Goal: Task Accomplishment & Management: Use online tool/utility

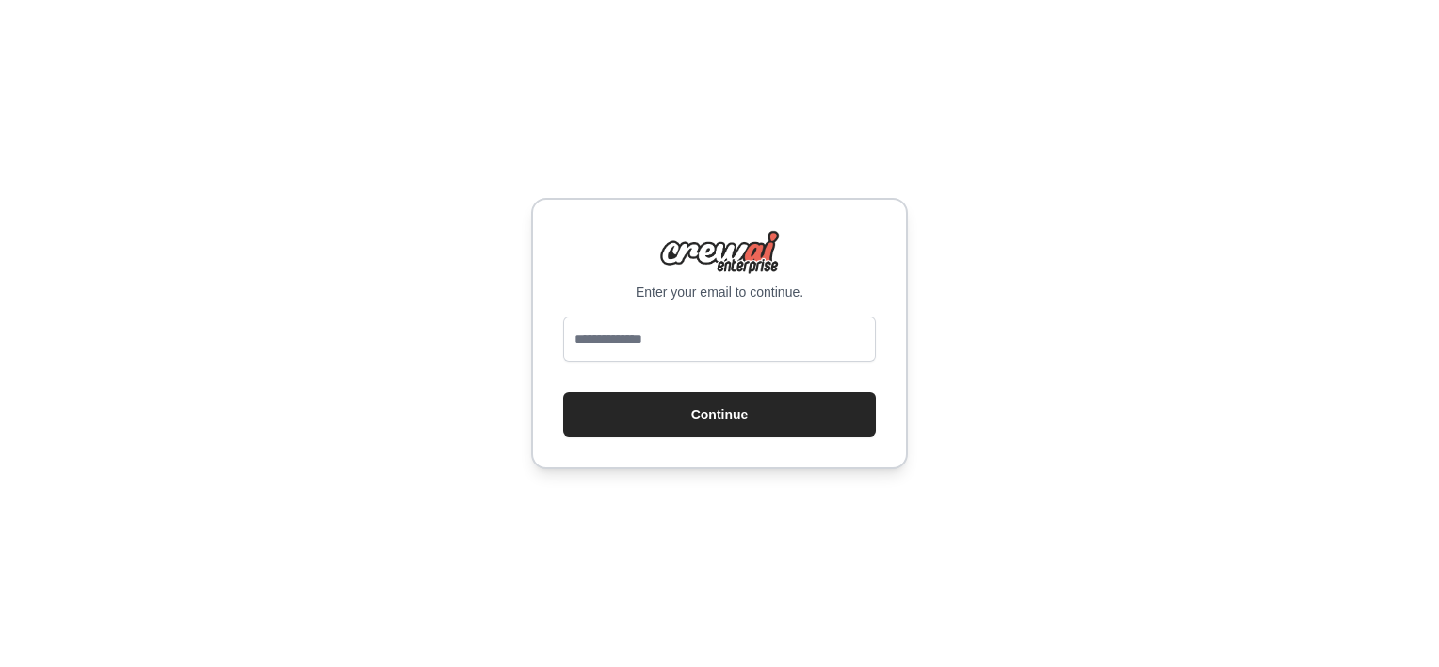
click at [627, 362] on div at bounding box center [719, 343] width 313 height 53
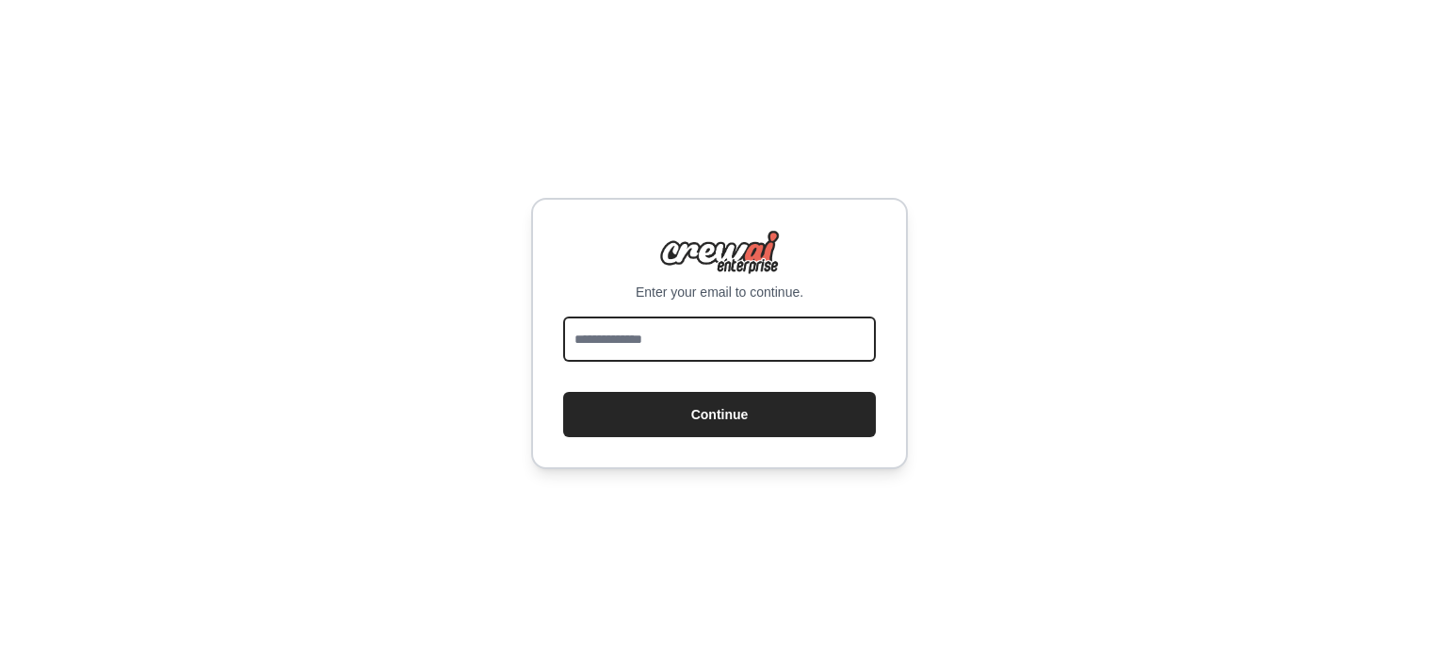
click at [628, 339] on input "email" at bounding box center [719, 339] width 313 height 45
type input "**********"
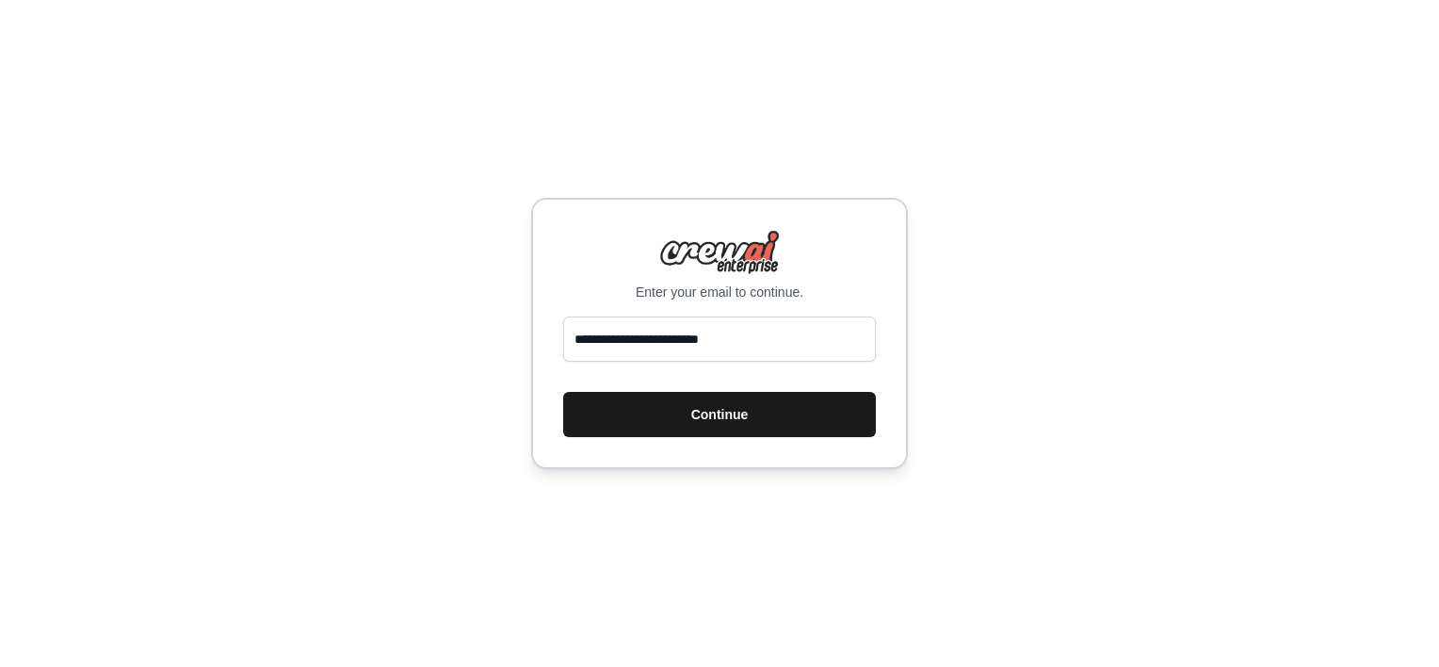
click at [690, 414] on button "Continue" at bounding box center [719, 414] width 313 height 45
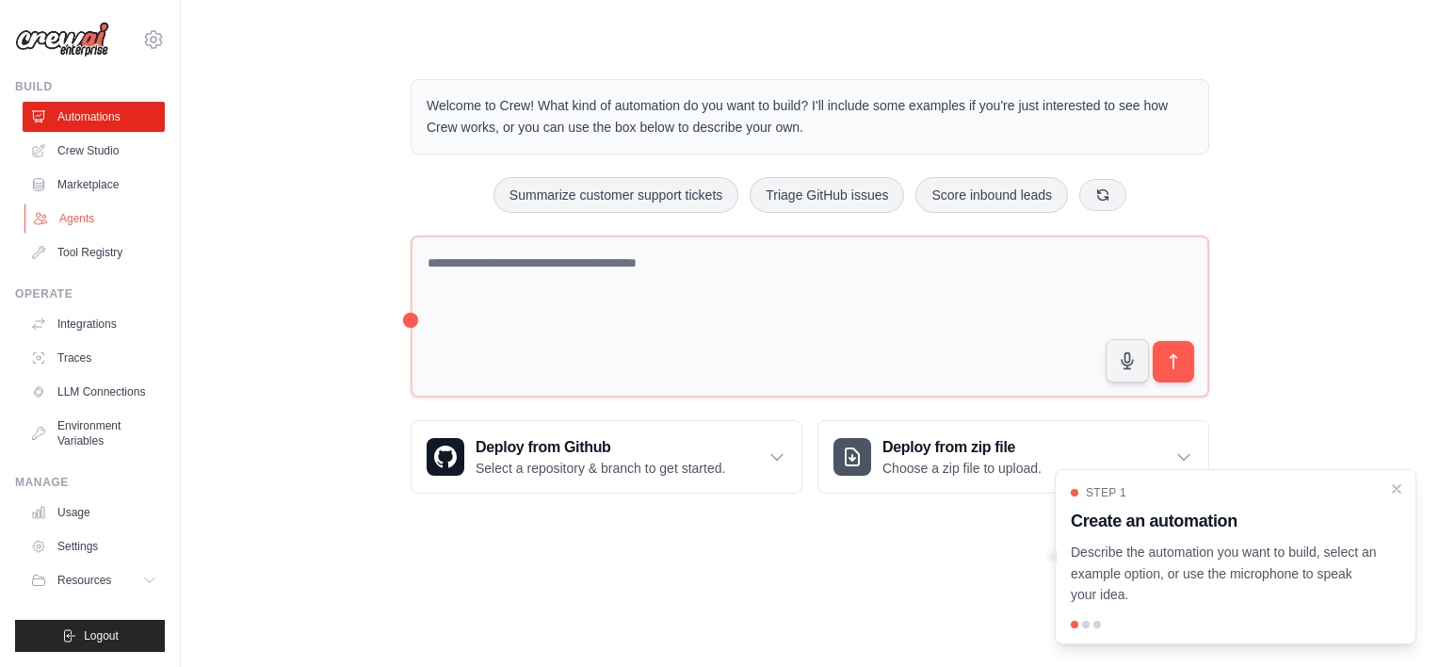
click at [86, 223] on link "Agents" at bounding box center [95, 218] width 142 height 30
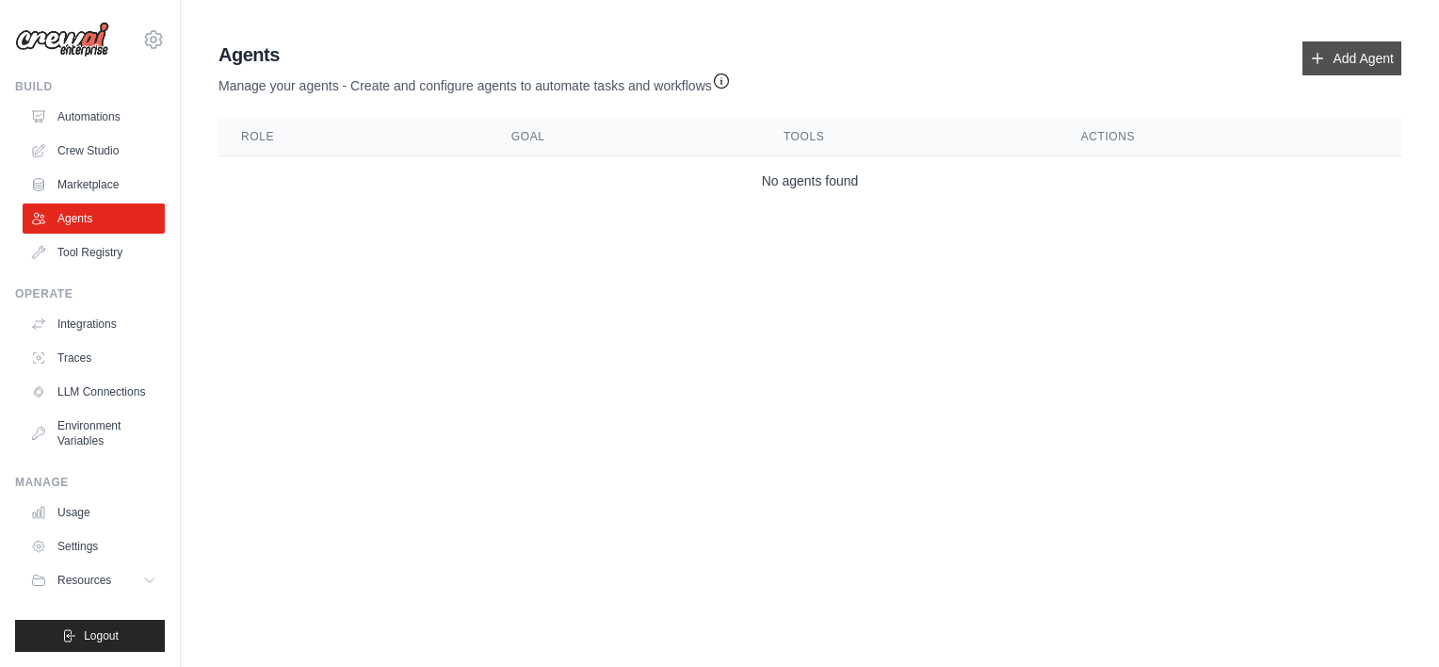
click at [1357, 53] on link "Add Agent" at bounding box center [1352, 58] width 99 height 34
